Goal: Information Seeking & Learning: Learn about a topic

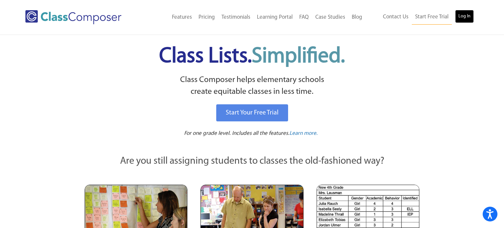
click at [464, 17] on link "Log In" at bounding box center [464, 16] width 19 height 13
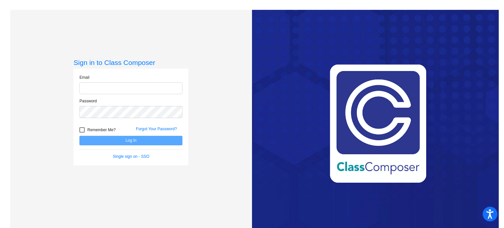
type input "[PERSON_NAME][EMAIL_ADDRESS][PERSON_NAME][DOMAIN_NAME]"
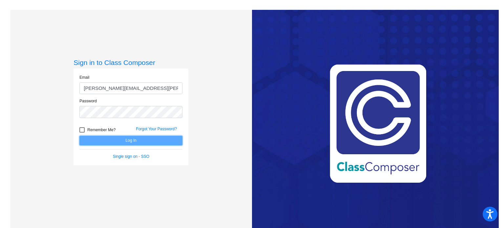
click at [116, 141] on button "Log In" at bounding box center [130, 141] width 103 height 10
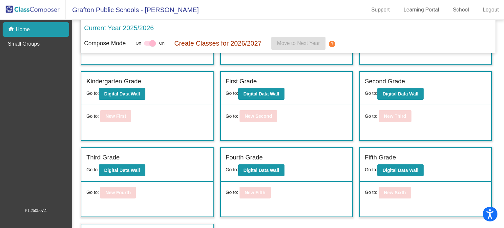
scroll to position [61, 0]
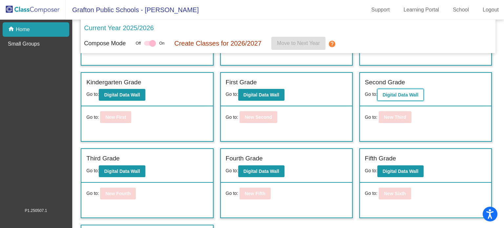
click at [396, 91] on button "Digital Data Wall" at bounding box center [400, 95] width 46 height 12
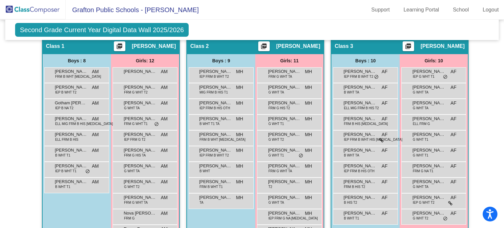
scroll to position [121, 0]
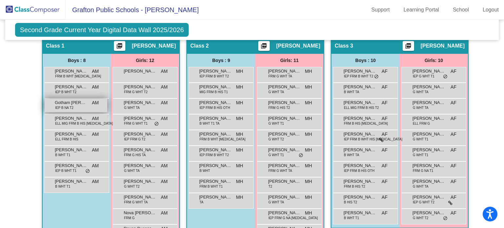
click at [68, 102] on span "Gotham Liam Alan Bruning" at bounding box center [71, 102] width 33 height 7
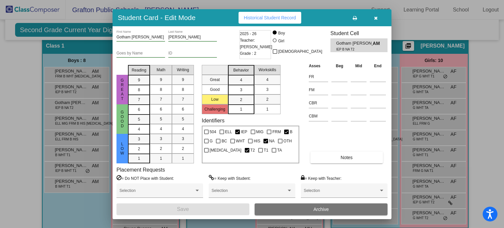
click at [376, 18] on icon "button" at bounding box center [376, 18] width 4 height 5
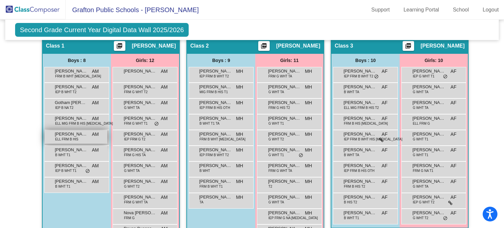
click at [60, 135] on span "Marvin Rodriguez" at bounding box center [71, 134] width 33 height 7
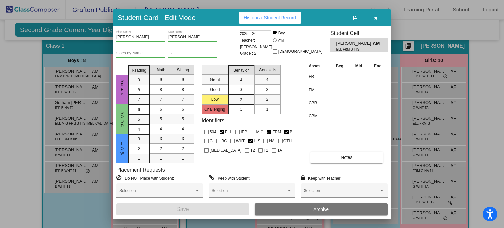
click at [379, 19] on button "button" at bounding box center [375, 18] width 21 height 12
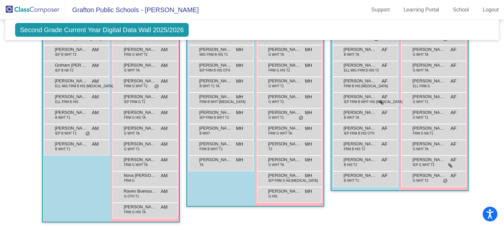
scroll to position [155, 0]
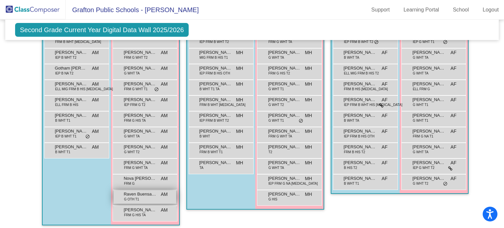
click at [137, 198] on div "Raven Buensalido G OTH T1 AM lock do_not_disturb_alt" at bounding box center [145, 196] width 63 height 13
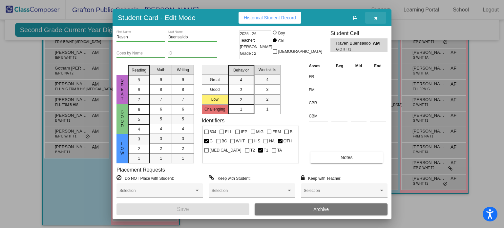
click at [375, 19] on icon "button" at bounding box center [376, 18] width 4 height 5
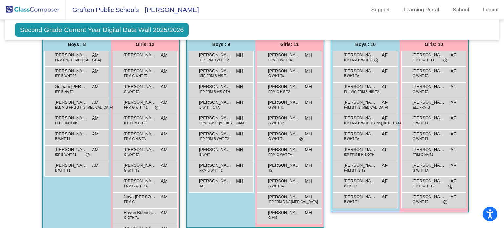
scroll to position [141, 0]
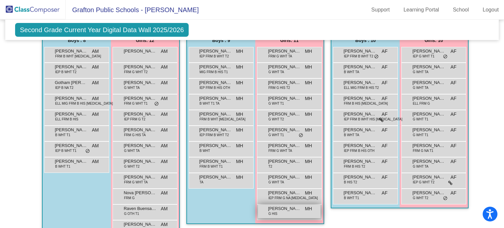
click at [271, 213] on span "G HIS" at bounding box center [272, 213] width 9 height 5
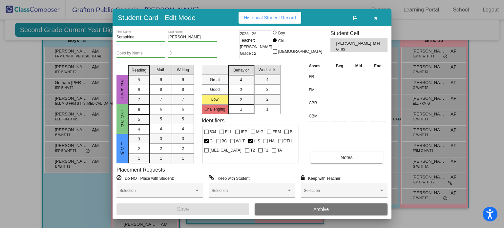
click at [374, 18] on icon "button" at bounding box center [376, 18] width 4 height 5
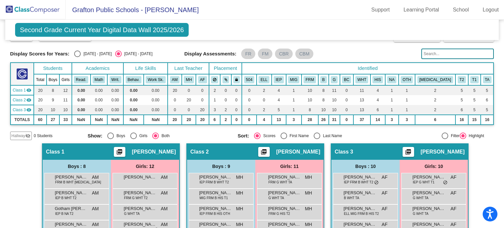
scroll to position [0, 0]
